Goal: Information Seeking & Learning: Learn about a topic

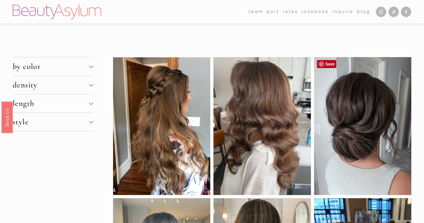
click at [356, 112] on div at bounding box center [362, 126] width 97 height 138
click at [79, 61] on button "by color" at bounding box center [53, 66] width 81 height 18
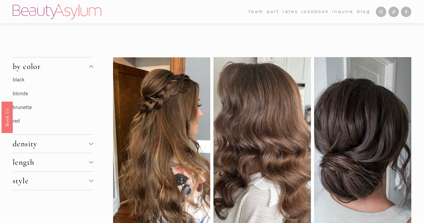
click at [25, 106] on link "brunette" at bounding box center [22, 107] width 19 height 6
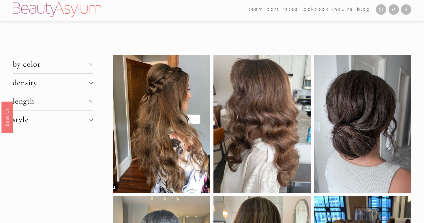
scroll to position [1, 0]
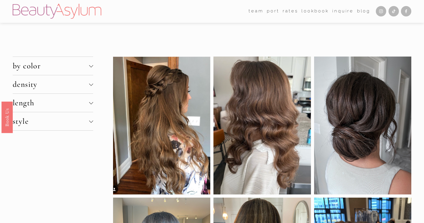
click at [63, 124] on span "style" at bounding box center [51, 122] width 76 height 10
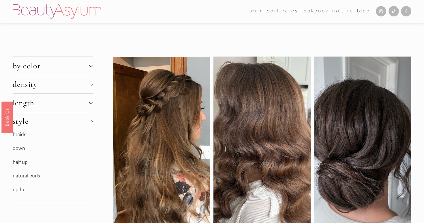
click at [20, 187] on link "updo" at bounding box center [19, 190] width 12 height 6
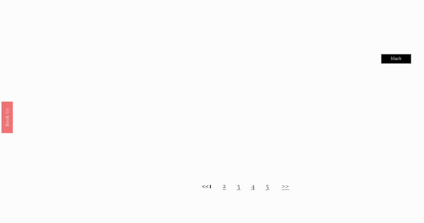
scroll to position [520, 0]
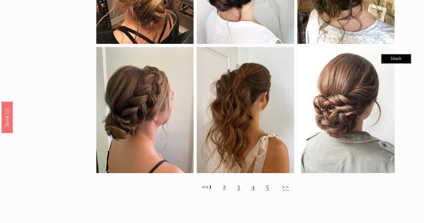
click at [240, 187] on link "3" at bounding box center [238, 187] width 3 height 10
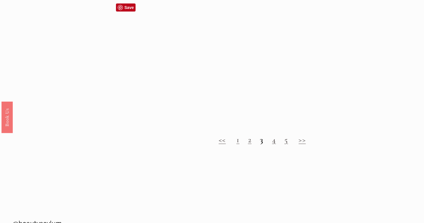
scroll to position [563, 0]
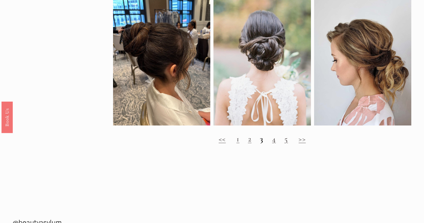
click at [262, 140] on strong "3" at bounding box center [261, 139] width 3 height 10
click at [274, 140] on link "4" at bounding box center [274, 139] width 4 height 10
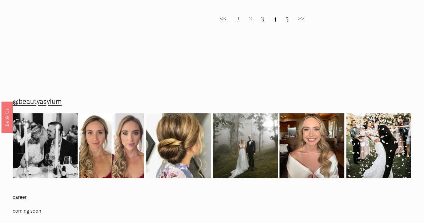
scroll to position [684, 0]
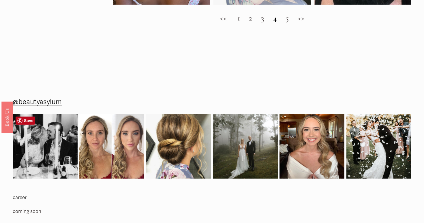
click at [49, 164] on img at bounding box center [45, 146] width 65 height 65
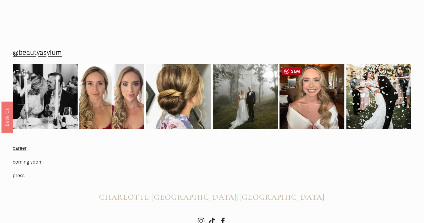
scroll to position [732, 0]
